Goal: Go to known website: Access a specific website the user already knows

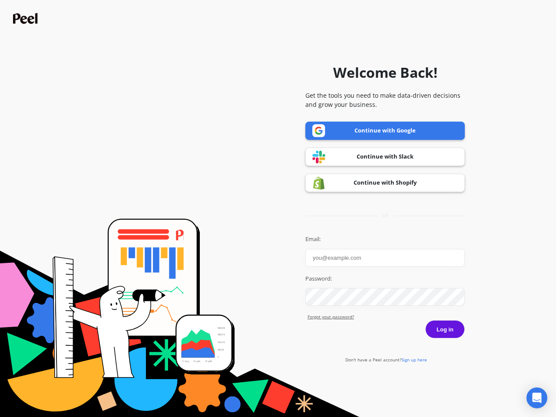
click at [537, 398] on icon "Open Intercom Messenger" at bounding box center [536, 398] width 9 height 10
